Goal: Task Accomplishment & Management: Manage account settings

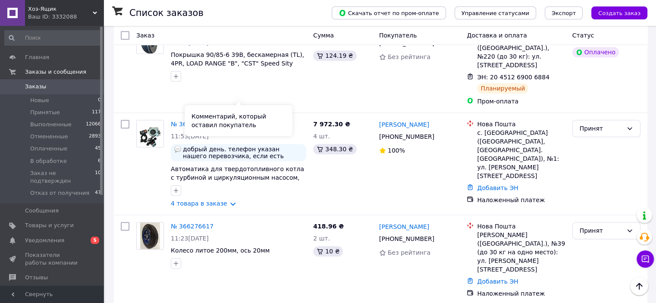
scroll to position [948, 0]
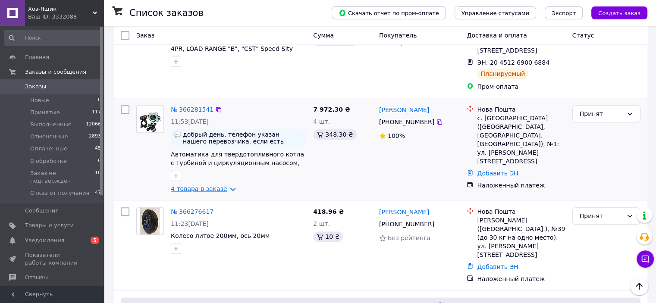
click at [225, 185] on link "4 товара в заказе" at bounding box center [199, 188] width 56 height 7
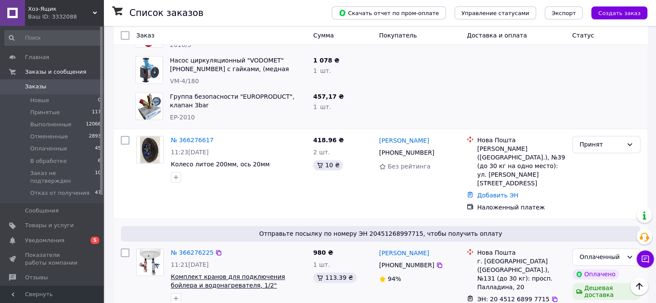
scroll to position [1164, 0]
click at [184, 250] on link "№ 366276225" at bounding box center [192, 253] width 43 height 7
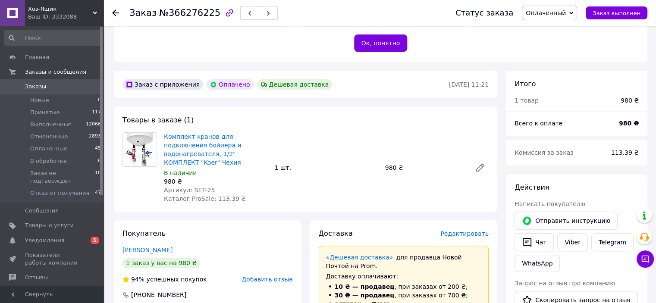
scroll to position [216, 0]
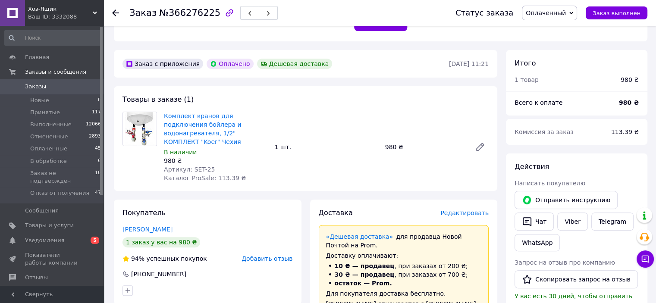
click at [148, 132] on img at bounding box center [139, 129] width 29 height 34
click at [187, 127] on link "Комплект кранов для подключения бойлера и водонагревателя, 1/2" КОМПЛЕКТ "Koer"…" at bounding box center [202, 128] width 77 height 33
click at [237, 126] on link "Комплект кранов для подключения бойлера и водонагревателя, 1/2" КОМПЛЕКТ "Koer"…" at bounding box center [202, 128] width 77 height 33
click at [38, 87] on span "Заказы" at bounding box center [35, 87] width 21 height 8
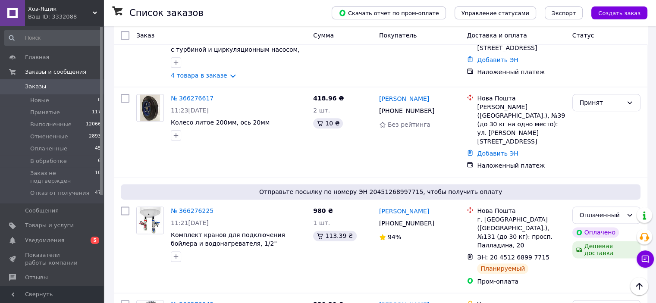
scroll to position [1034, 0]
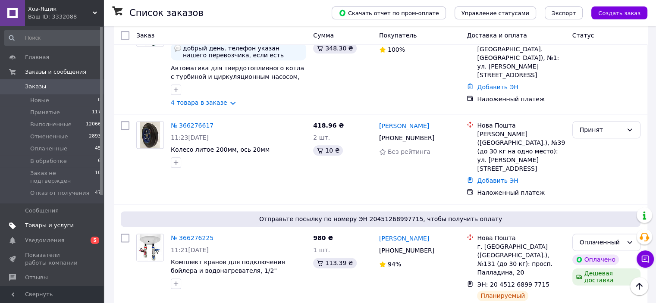
click at [38, 222] on span "Товары и услуги" at bounding box center [49, 226] width 49 height 8
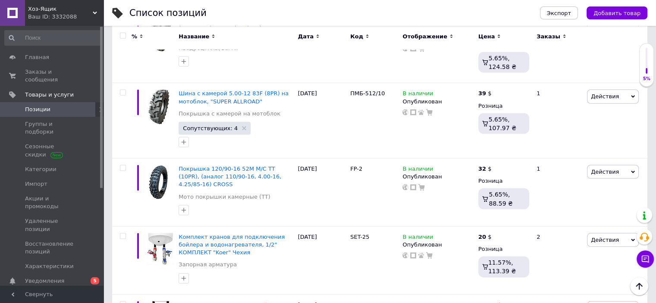
scroll to position [1853, 0]
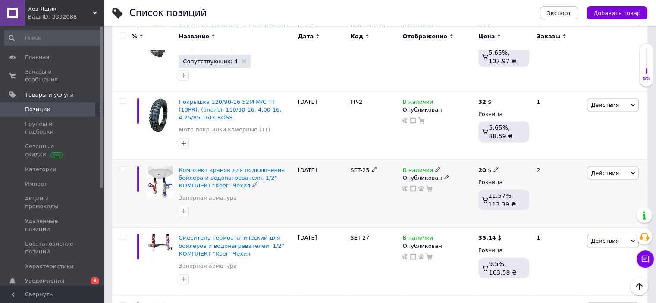
click at [494, 167] on use at bounding box center [495, 169] width 5 height 5
type input "20.5"
click at [368, 159] on div "SET-25" at bounding box center [374, 193] width 52 height 68
click at [295, 159] on div "Комплект кранов для подключения бойлера и водонагревателя, 1/2" КОМПЛЕКТ "Koer"…" at bounding box center [235, 193] width 119 height 68
click at [365, 159] on div "SET-25" at bounding box center [374, 193] width 52 height 68
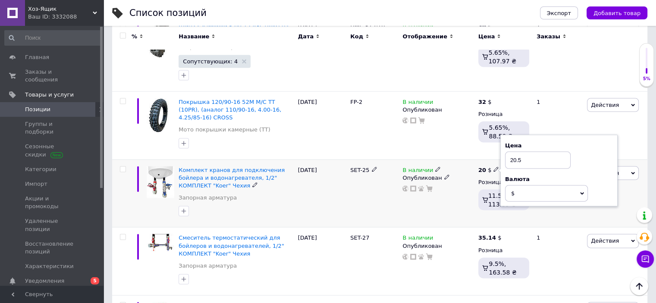
click at [334, 159] on div "07.10.2025" at bounding box center [322, 193] width 52 height 68
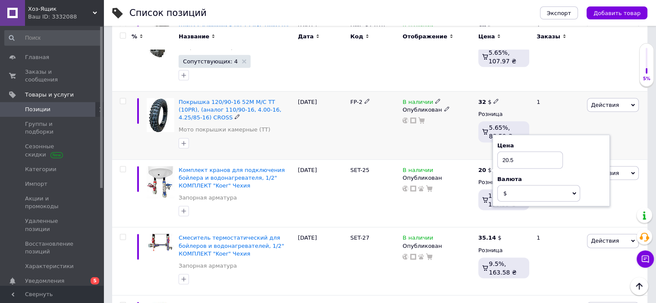
click at [281, 137] on div at bounding box center [236, 144] width 118 height 14
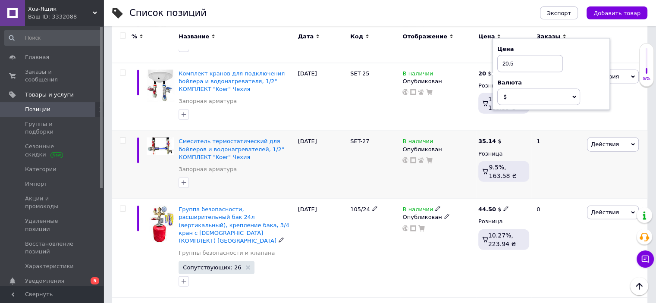
scroll to position [1767, 0]
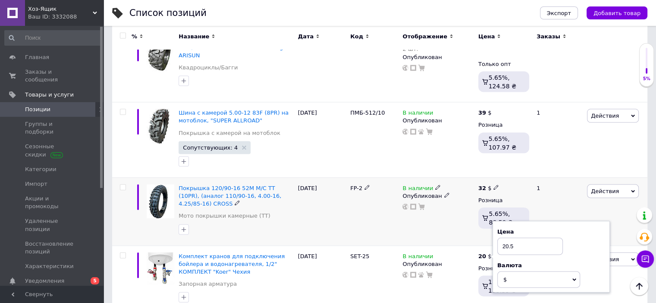
click at [627, 178] on div "Действия Редактировать Поднять в начало группы Копировать Скидка Подарок Сопутс…" at bounding box center [615, 212] width 62 height 68
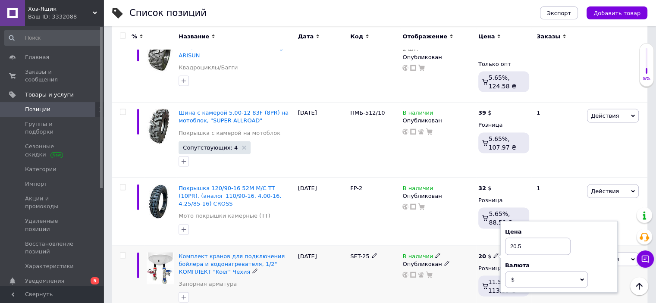
drag, startPoint x: 461, startPoint y: 224, endPoint x: 457, endPoint y: 227, distance: 5.3
click at [461, 246] on div "В наличии Опубликован" at bounding box center [437, 280] width 75 height 68
